Goal: Check status: Check status

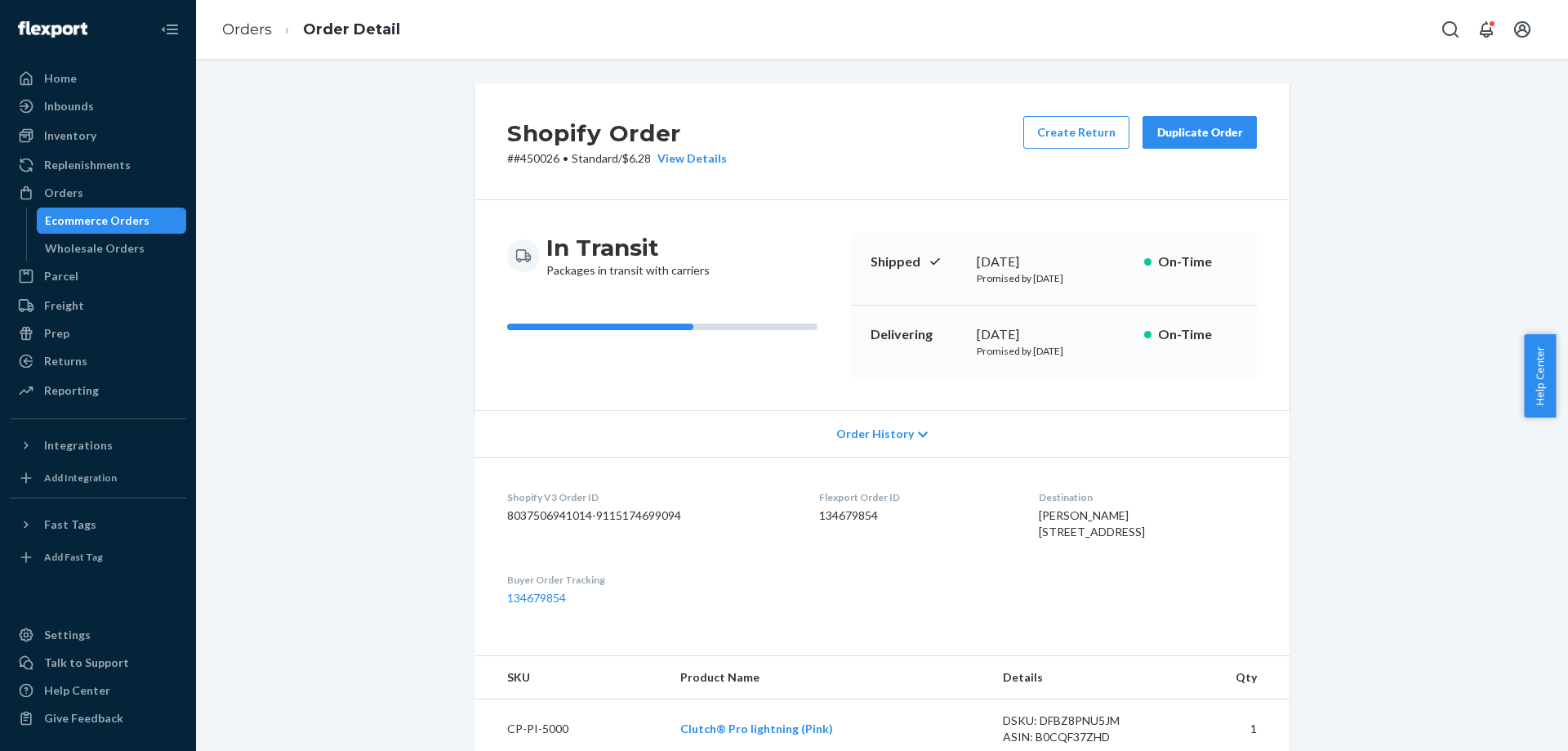
click at [165, 225] on div "Ecommerce Orders" at bounding box center [111, 220] width 147 height 22
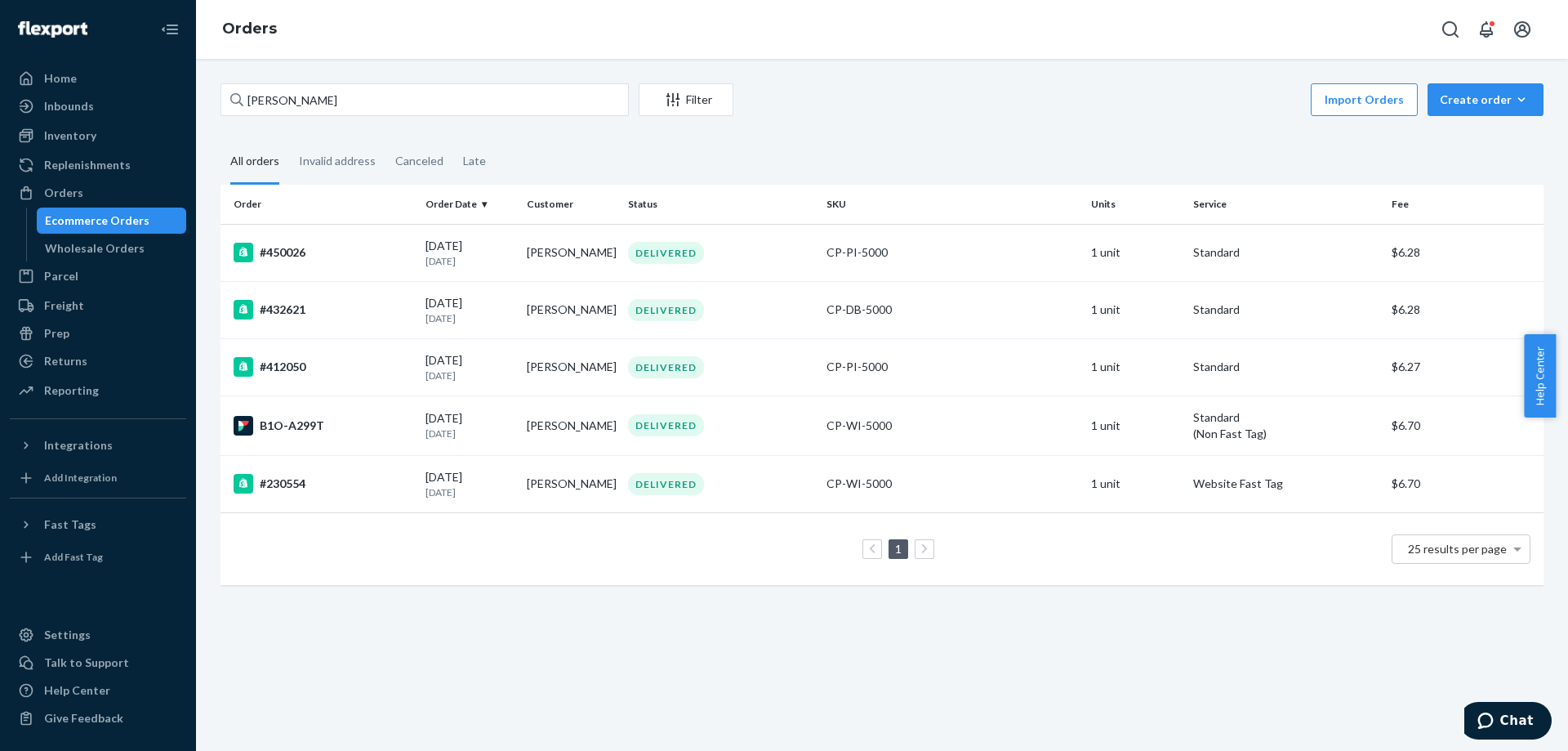
click at [1018, 144] on fieldset "All orders Invalid address Canceled Late" at bounding box center [883, 162] width 1324 height 45
click at [516, 98] on input "Janice Dembik" at bounding box center [425, 99] width 409 height 32
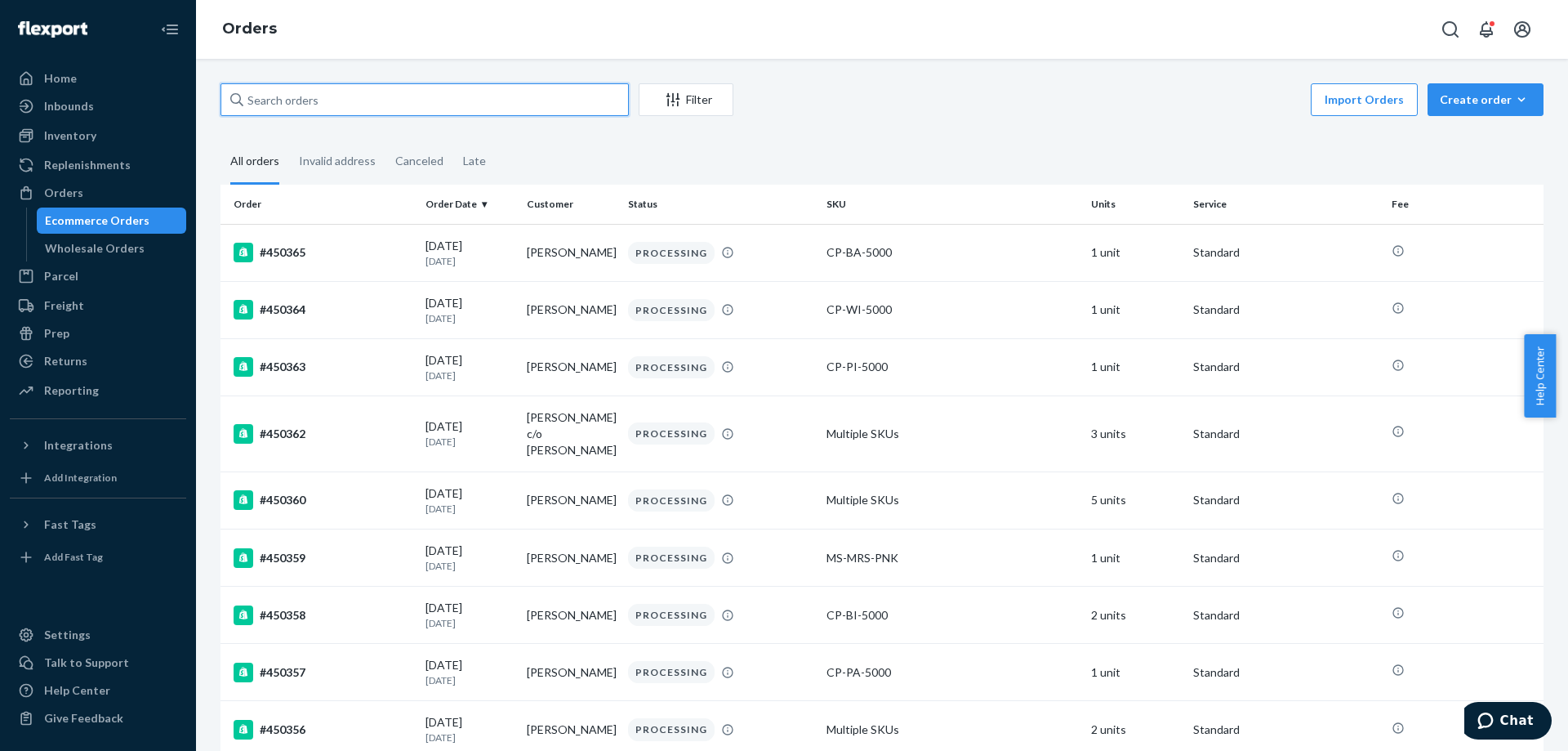
click at [556, 111] on input "text" at bounding box center [425, 99] width 409 height 32
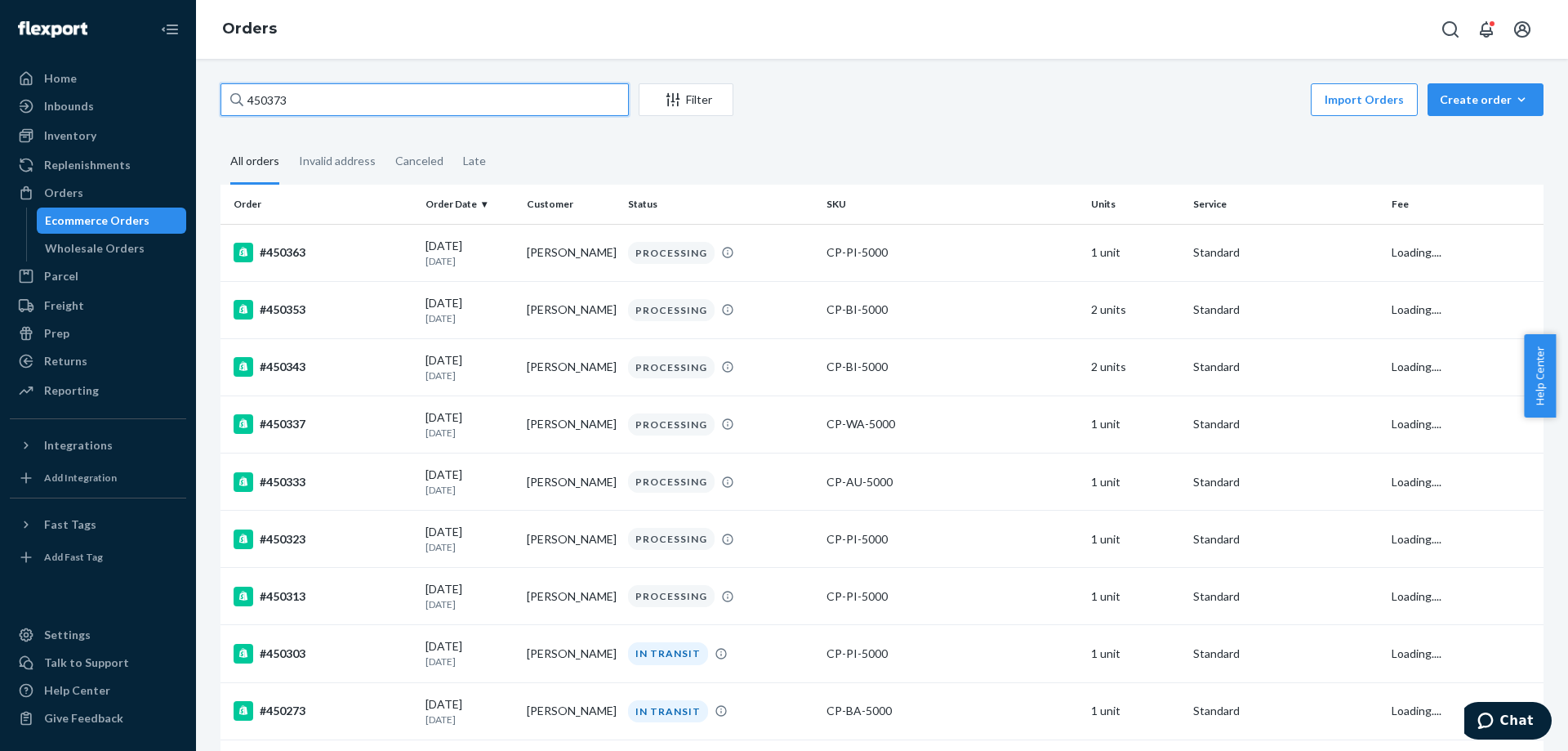
click at [450, 99] on input "450373" at bounding box center [425, 99] width 409 height 32
click at [373, 106] on input "450373" at bounding box center [425, 99] width 409 height 32
paste input "#448357"
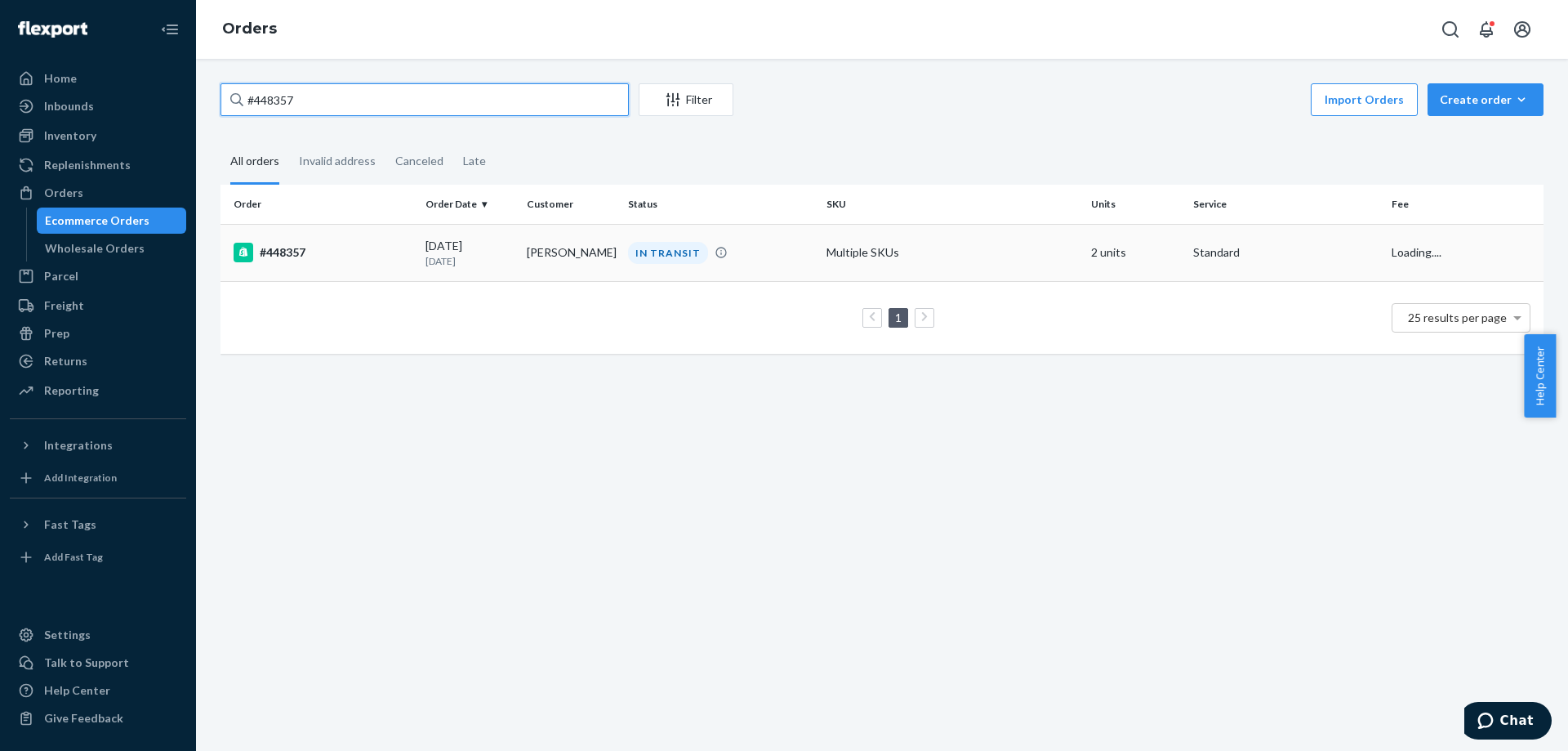
type input "#448357"
click at [457, 244] on div "08/09/2025 11 days ago" at bounding box center [469, 252] width 88 height 30
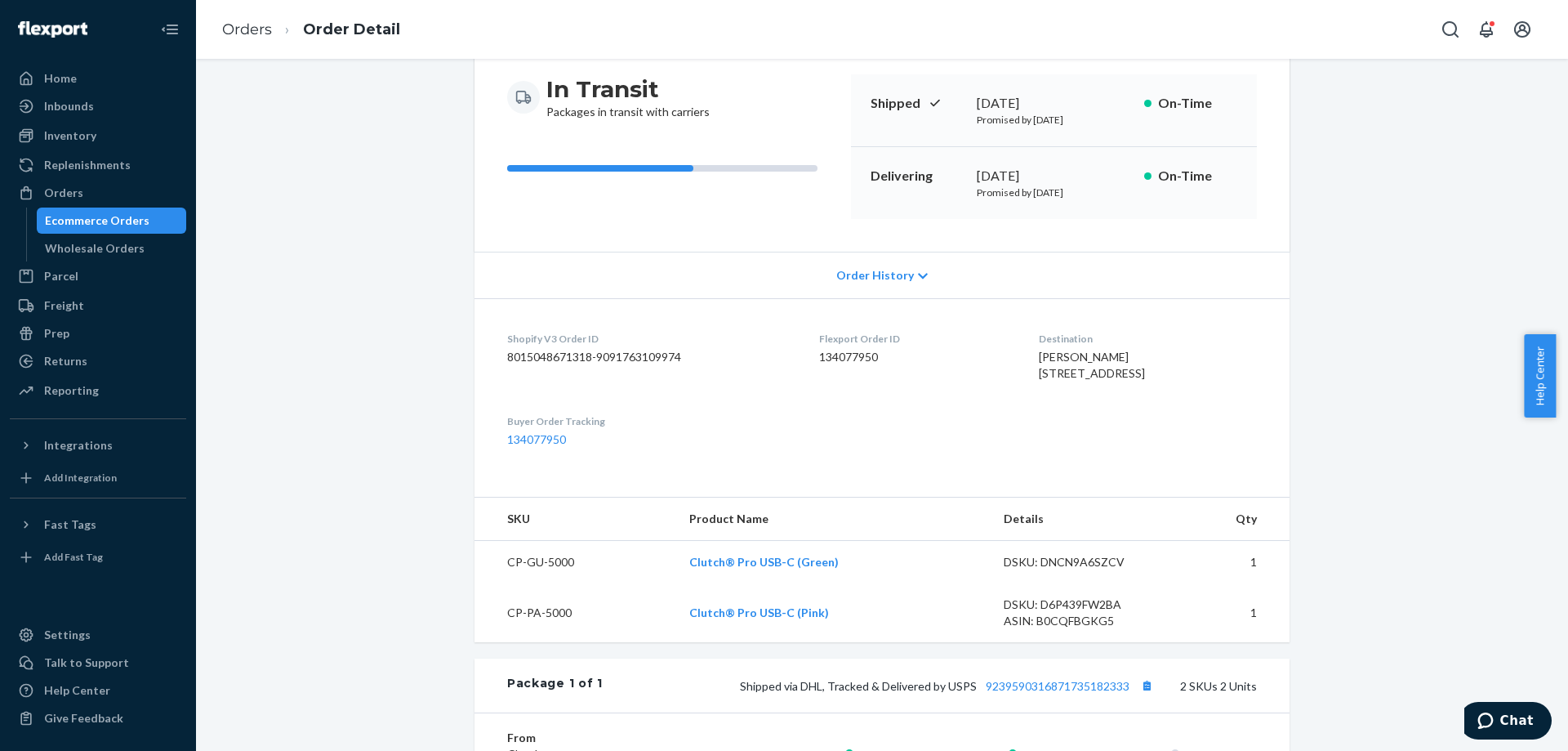
scroll to position [409, 0]
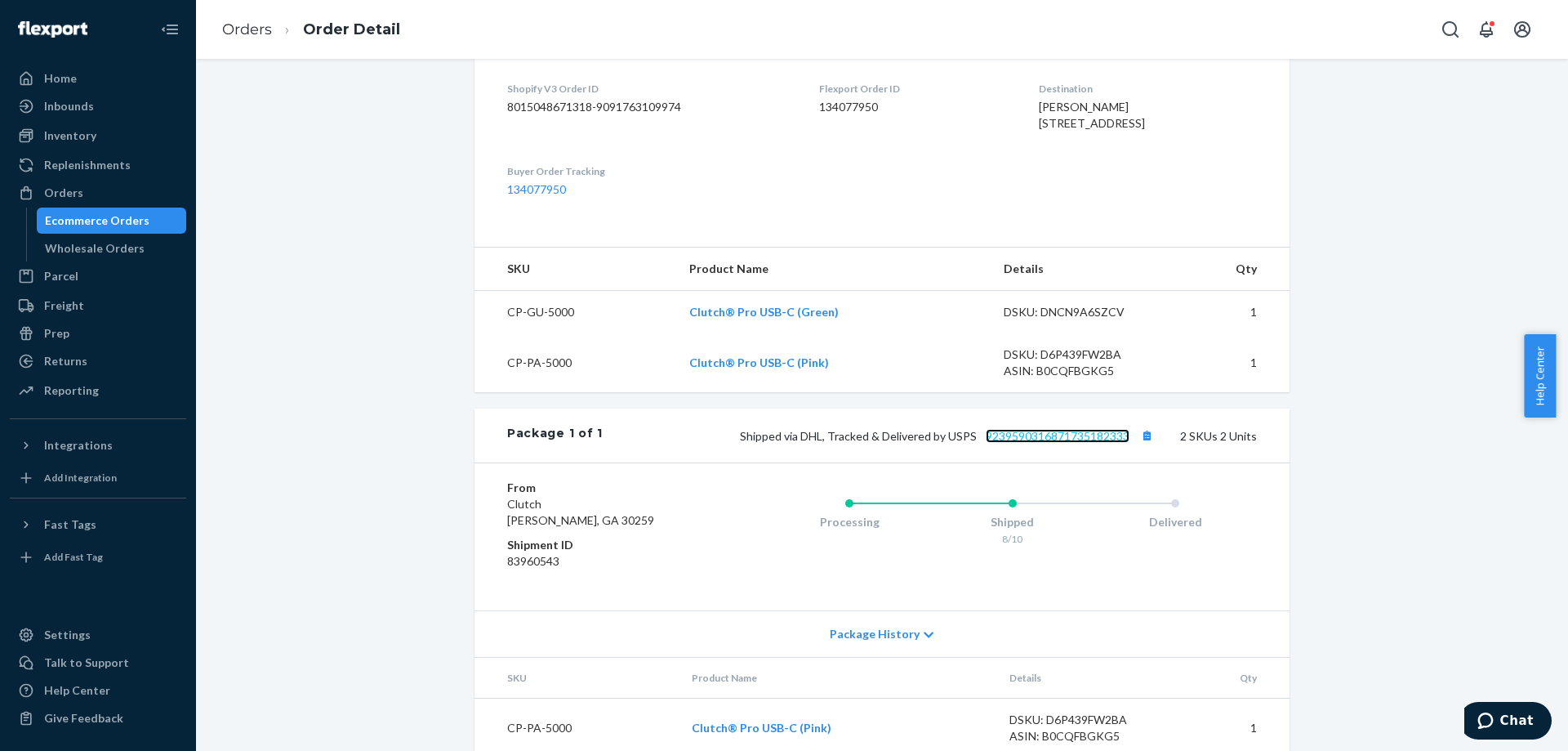
click at [1068, 443] on link "9239590316871735182333" at bounding box center [1057, 436] width 144 height 14
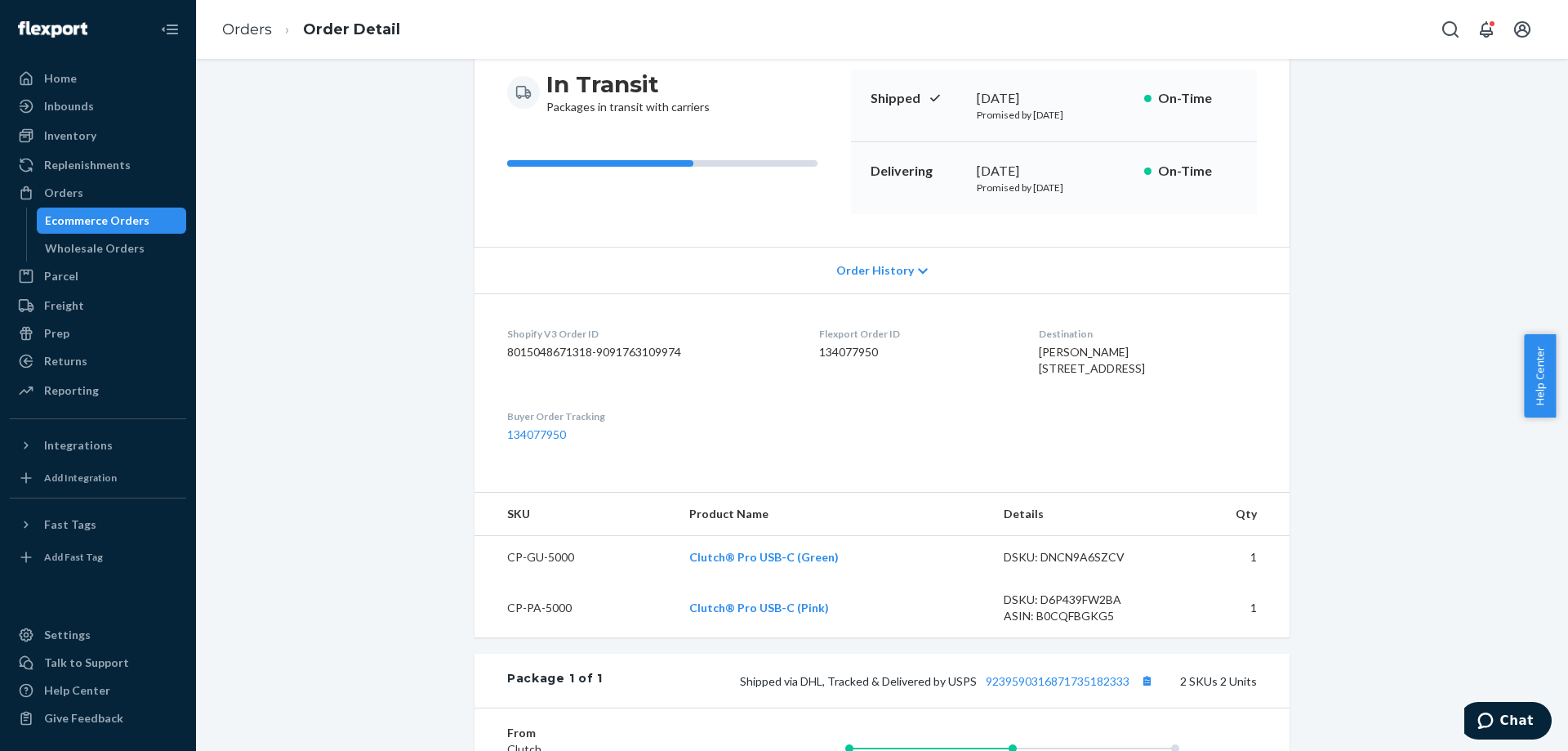
click at [1132, 372] on span "Patricia Whaley 3986 Spring Place Rd SE Cleveland, TN 37323-8308 US" at bounding box center [1092, 360] width 107 height 30
click at [1169, 376] on div "Patricia Whaley 3986 Spring Place Rd SE Cleveland, TN 37323-8308 US" at bounding box center [1148, 360] width 218 height 32
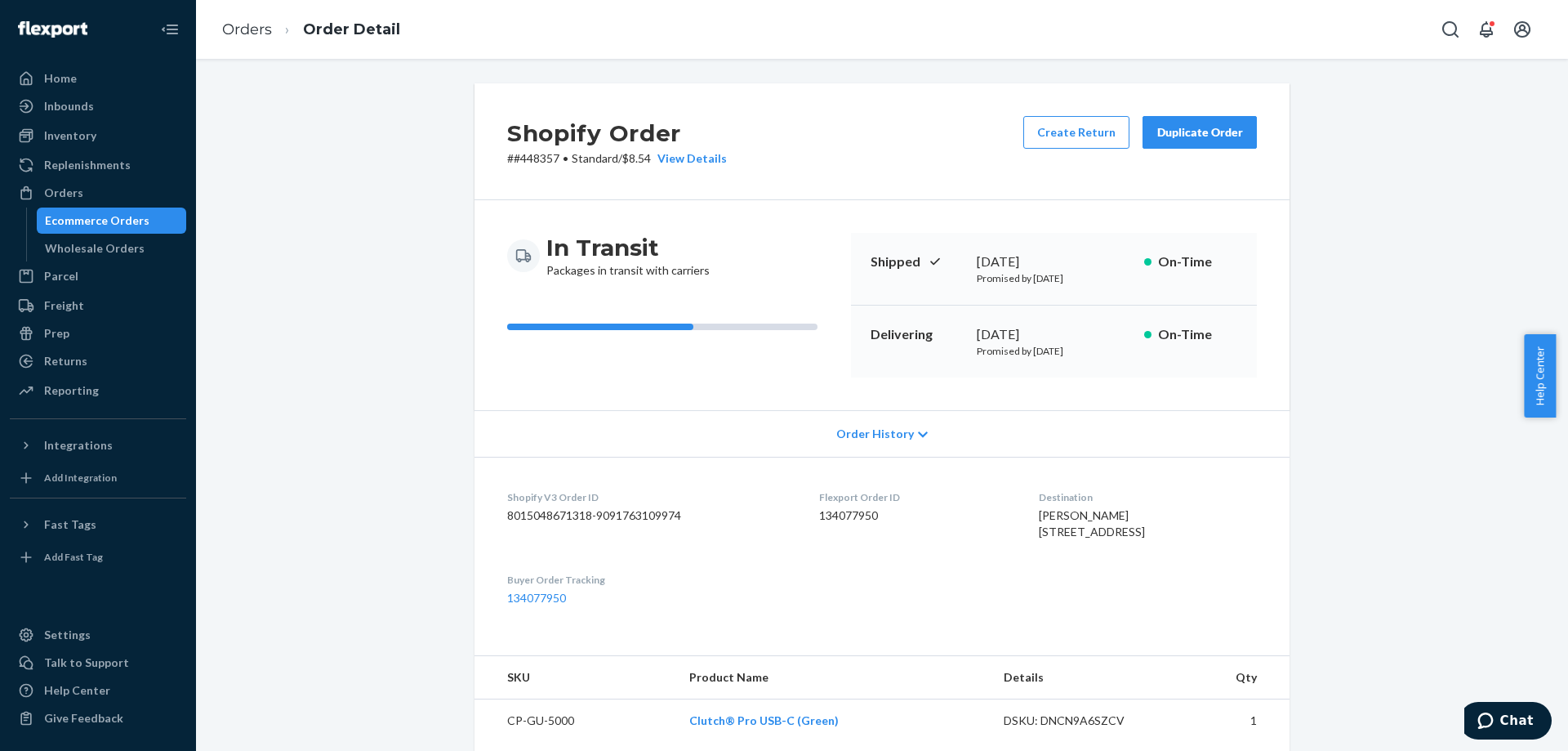
click at [110, 214] on div "Ecommerce Orders" at bounding box center [97, 220] width 105 height 17
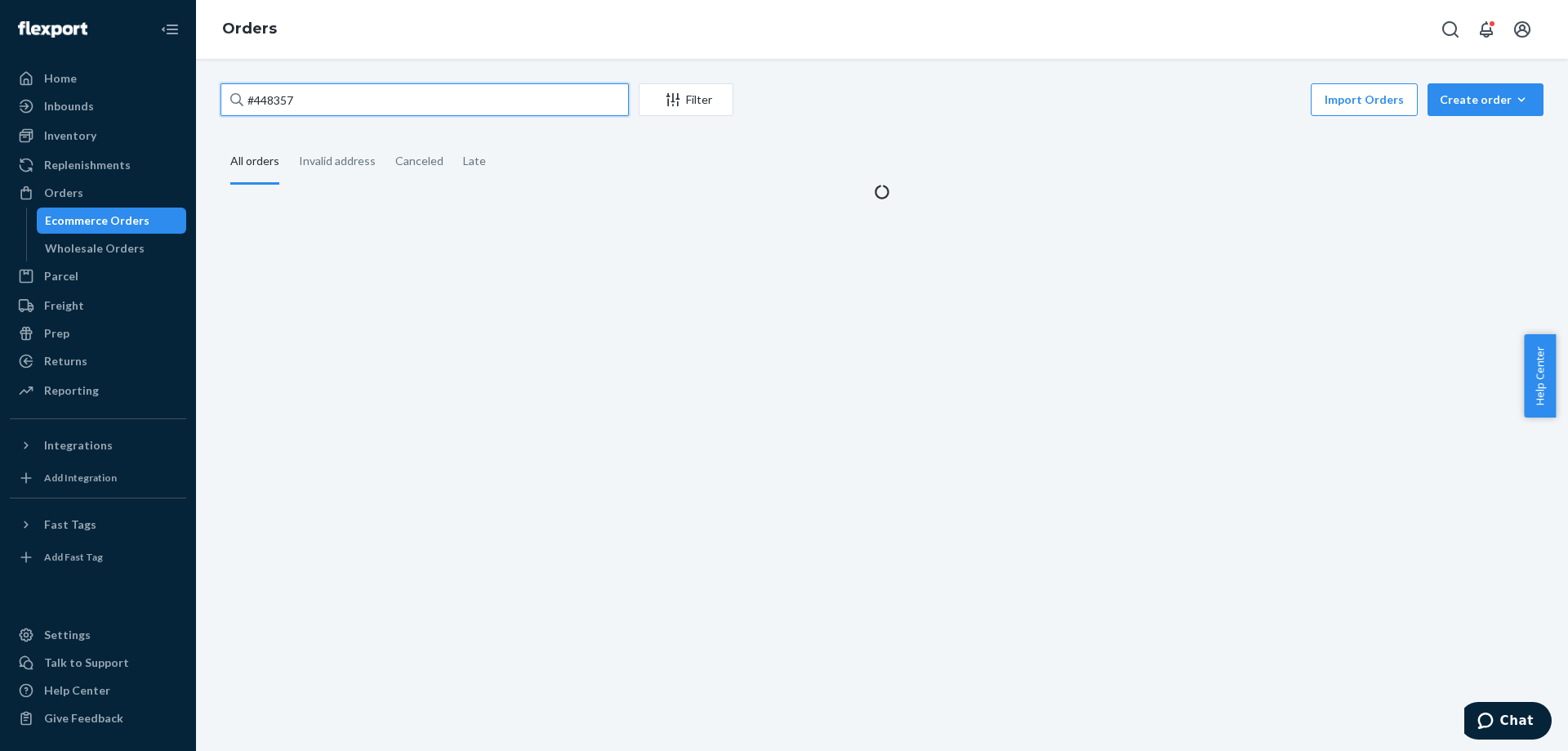
click at [472, 111] on input "#448357" at bounding box center [425, 99] width 409 height 32
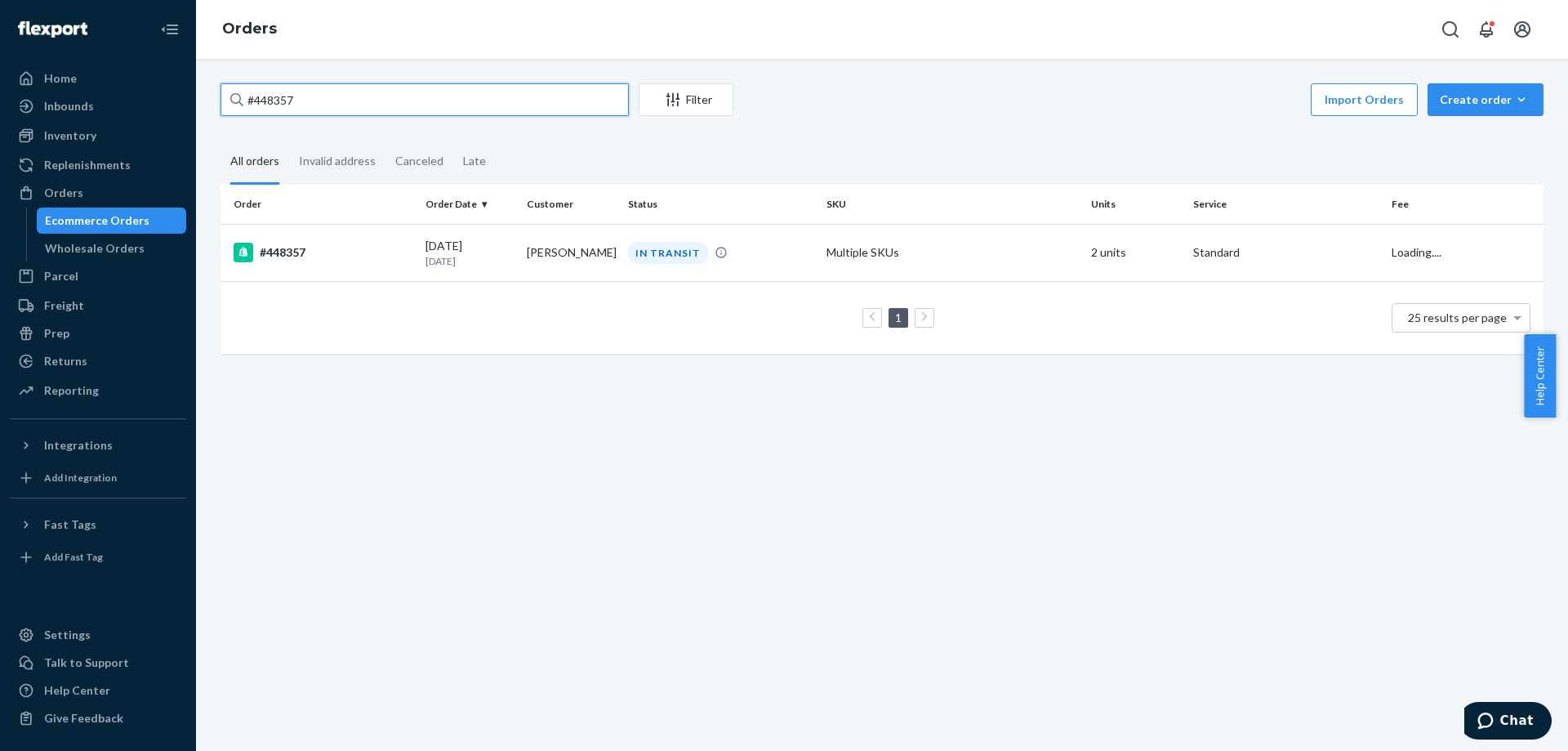
click at [472, 111] on input "#448357" at bounding box center [425, 99] width 409 height 32
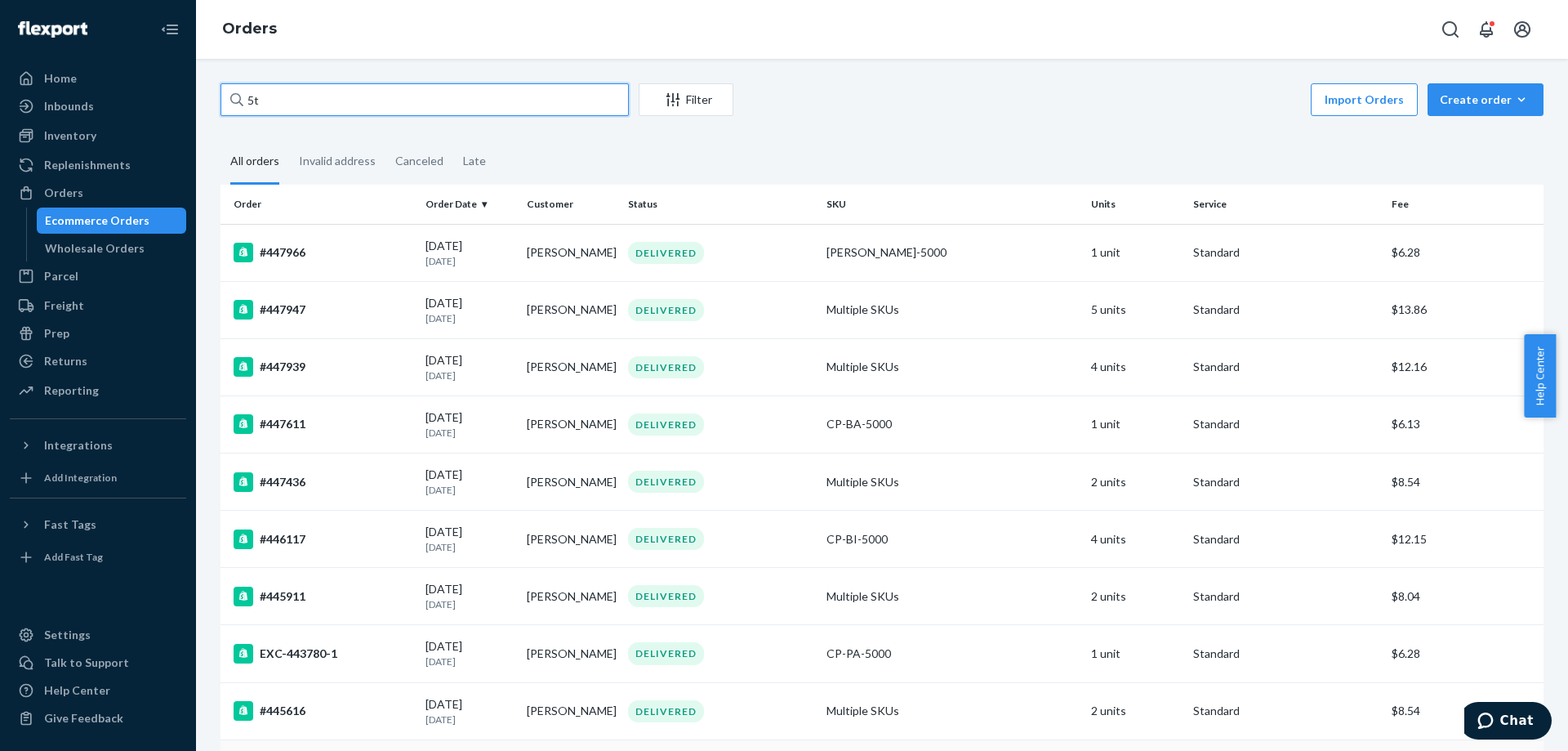
type input "5t"
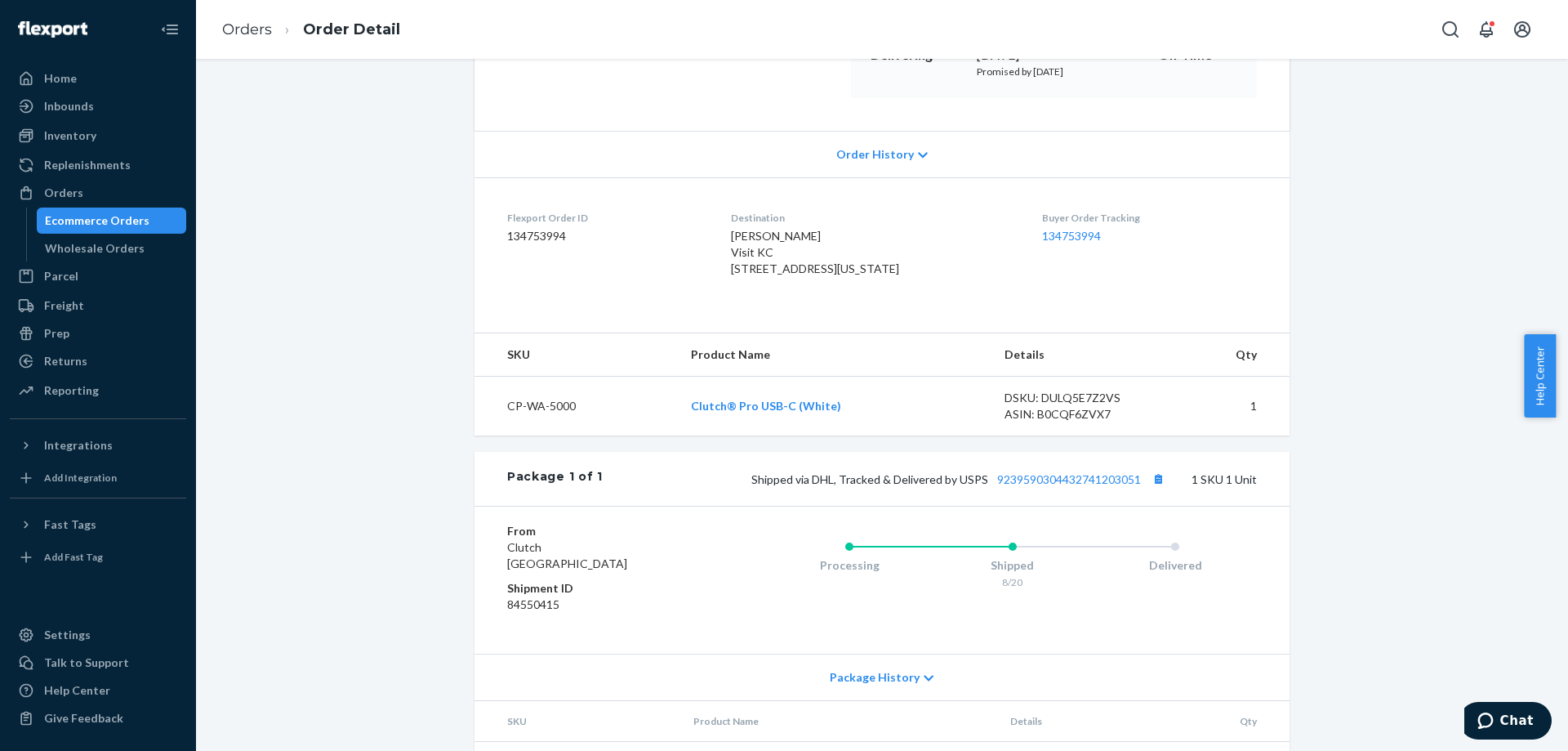
scroll to position [381, 0]
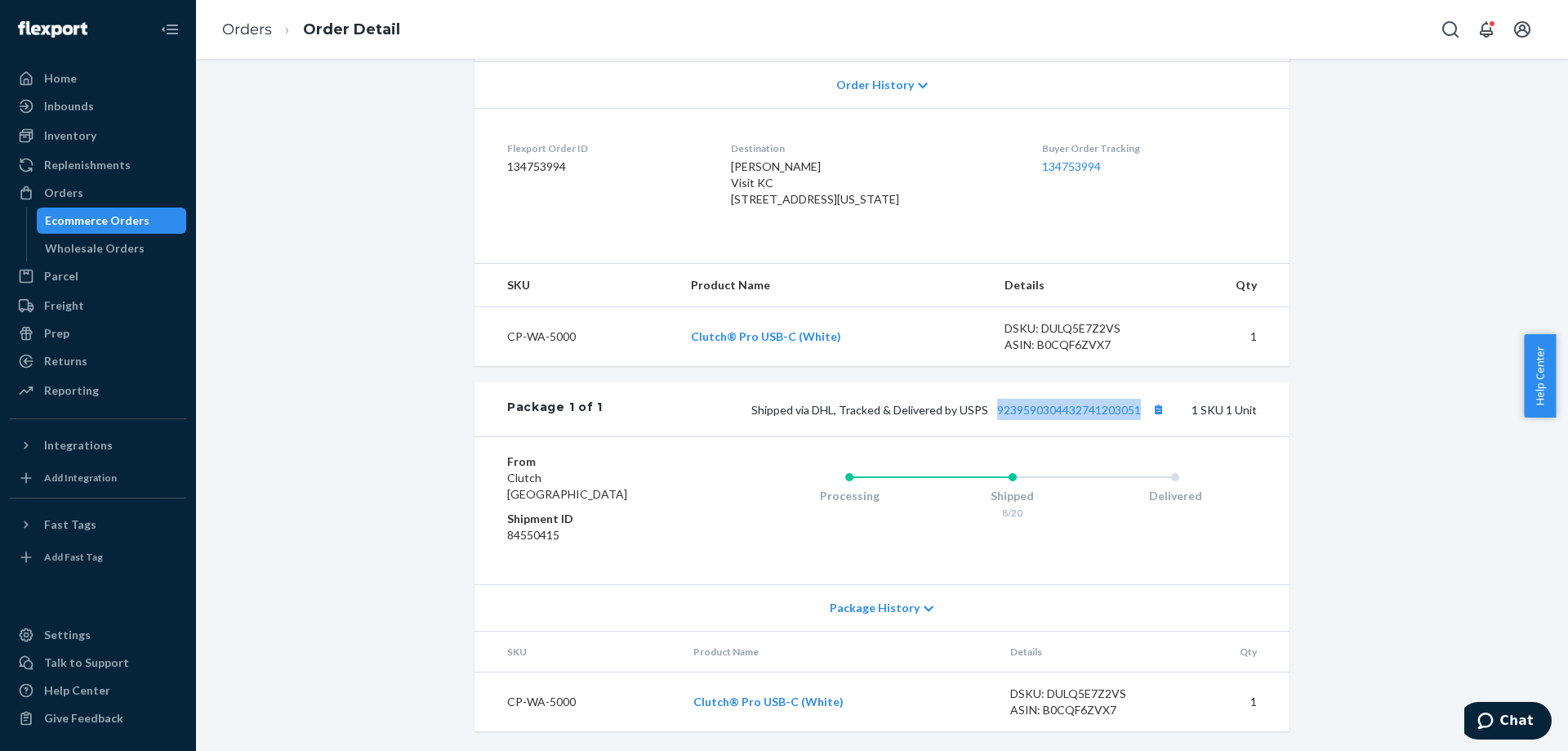
drag, startPoint x: 990, startPoint y: 424, endPoint x: 1136, endPoint y: 418, distance: 146.1
click at [1136, 418] on div "Package 1 of 1 Shipped via DHL, Tracked & Delivered by USPS 9239590304432741203…" at bounding box center [882, 409] width 815 height 54
copy link "9239590304432741203051"
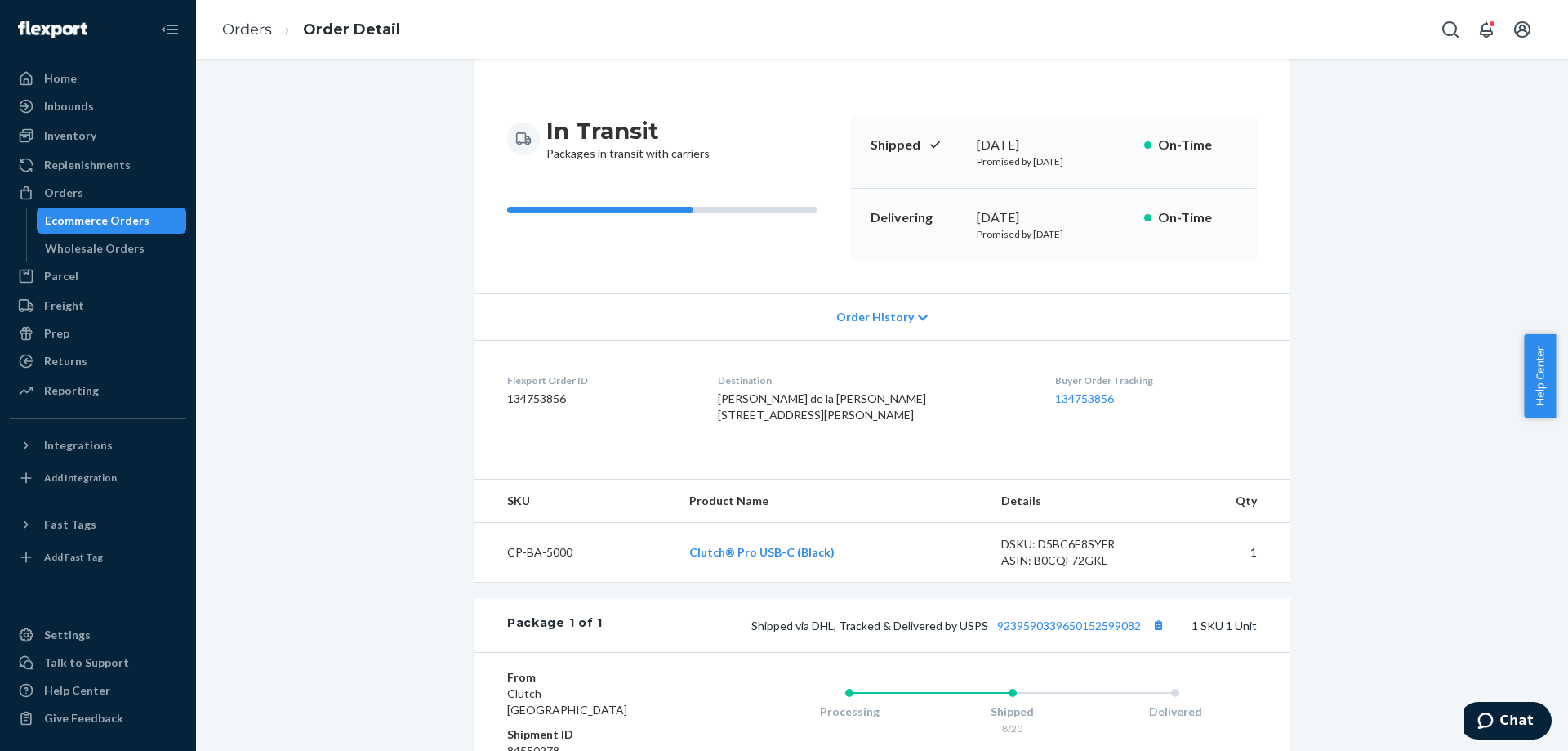
scroll to position [327, 0]
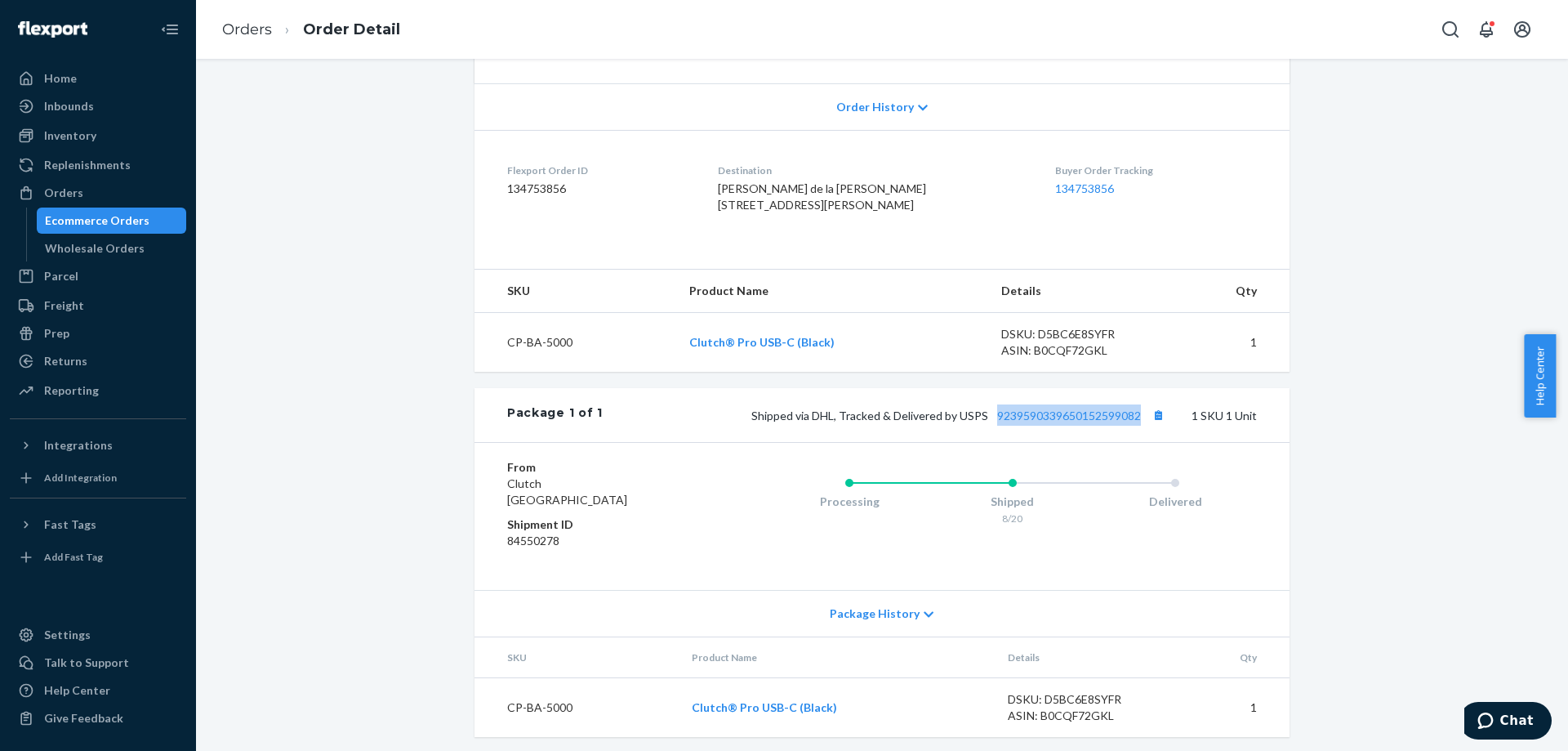
drag, startPoint x: 986, startPoint y: 460, endPoint x: 1135, endPoint y: 468, distance: 149.2
click at [1135, 442] on div "Package 1 of 1 Shipped via DHL, Tracked & Delivered by USPS 9239590339650152599…" at bounding box center [882, 415] width 815 height 54
copy link "9239590339650152599082"
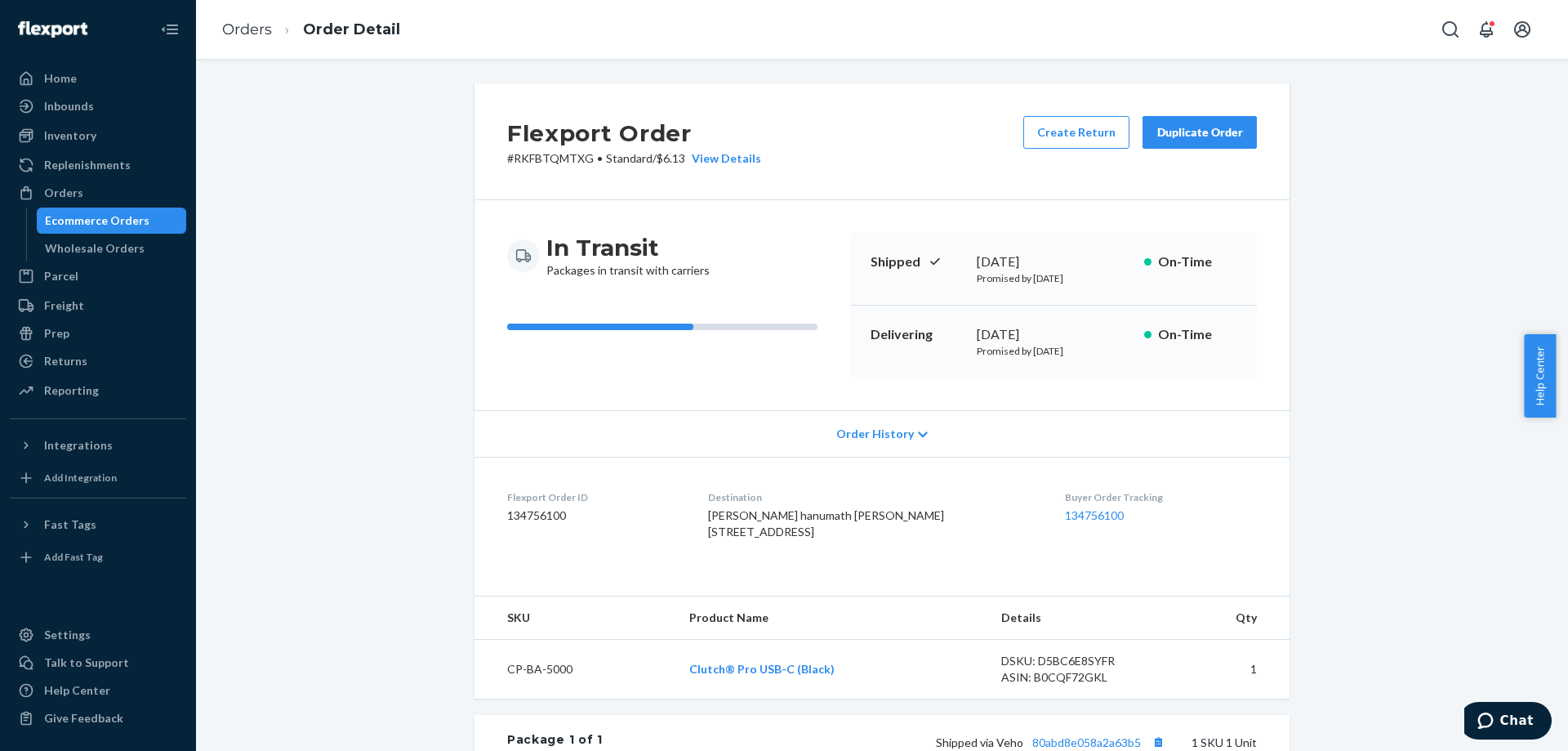
click at [1338, 404] on div "Flexport Order # RKFBTQMTXG • Standard / $6.13 View Details Create Return Dupli…" at bounding box center [882, 583] width 1348 height 1000
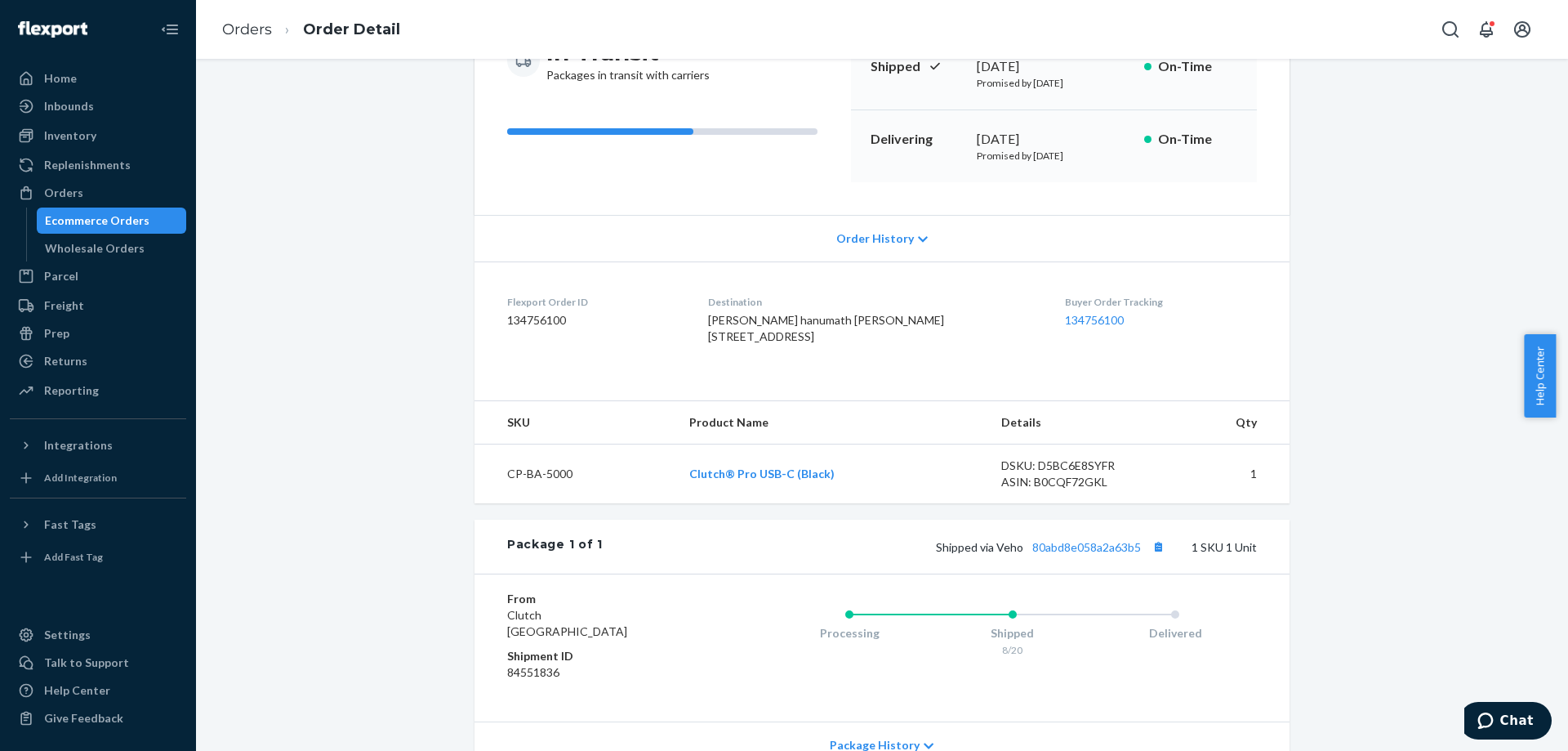
scroll to position [245, 0]
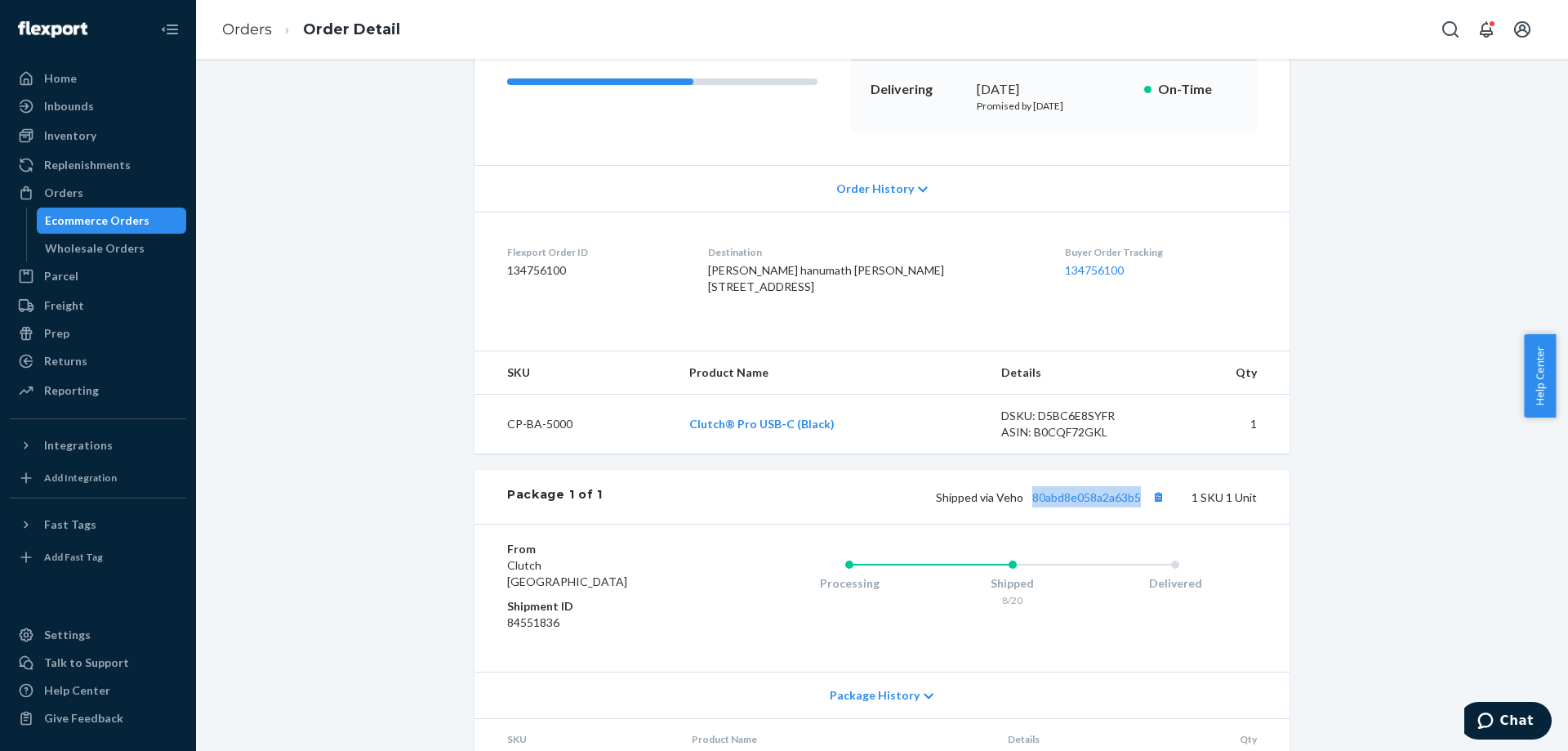
drag, startPoint x: 1028, startPoint y: 547, endPoint x: 1135, endPoint y: 551, distance: 107.1
click at [1135, 524] on div "Package 1 of 1 Shipped via Veho 80abd8e058a2a63b5 1 SKU 1 Unit" at bounding box center [882, 496] width 815 height 54
copy link "80abd8e058a2a63b5"
